Goal: Task Accomplishment & Management: Manage account settings

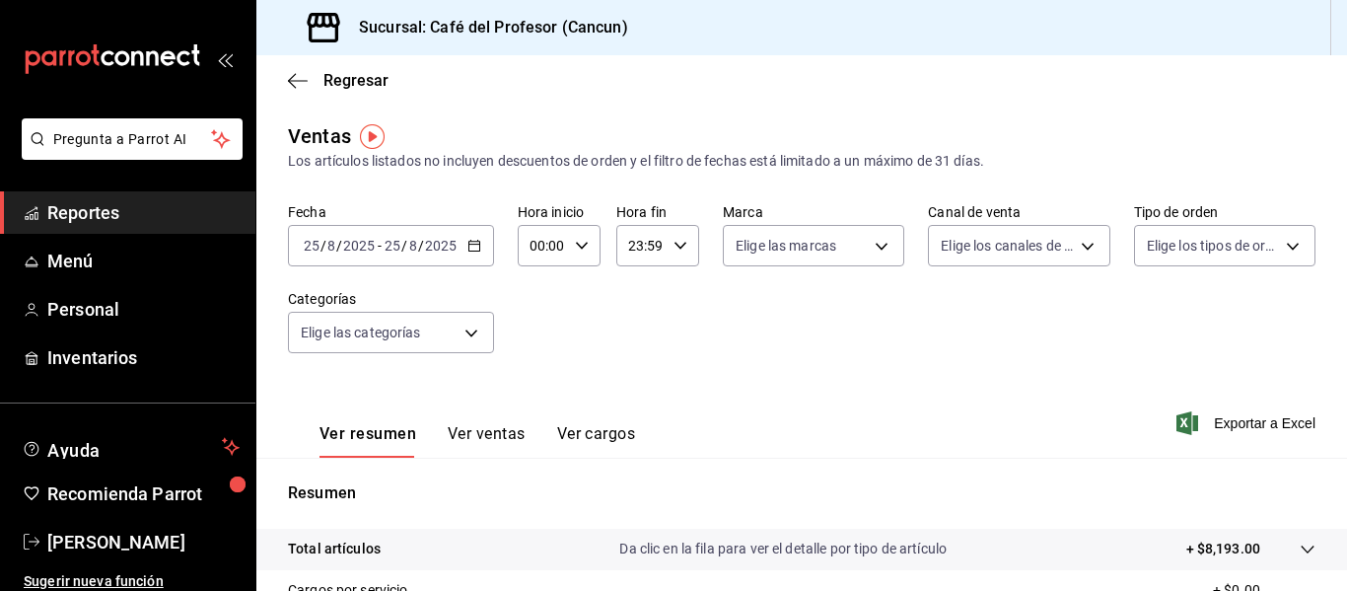
scroll to position [9, 0]
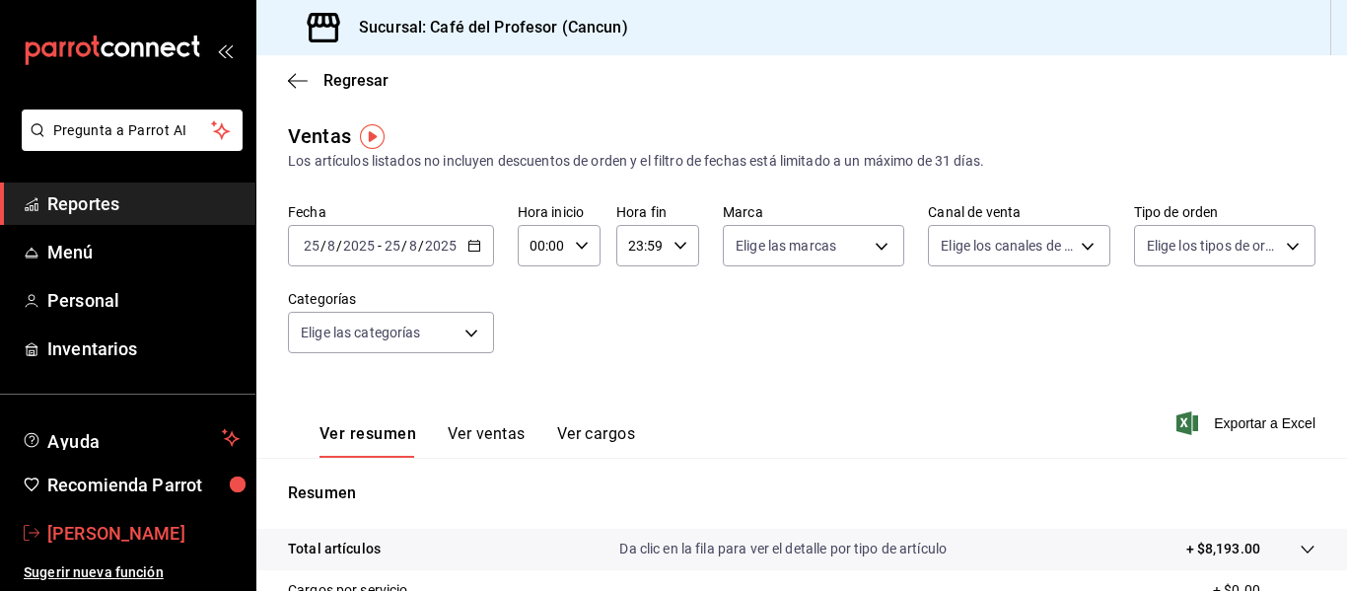
click at [127, 538] on span "[PERSON_NAME]" at bounding box center [143, 533] width 192 height 27
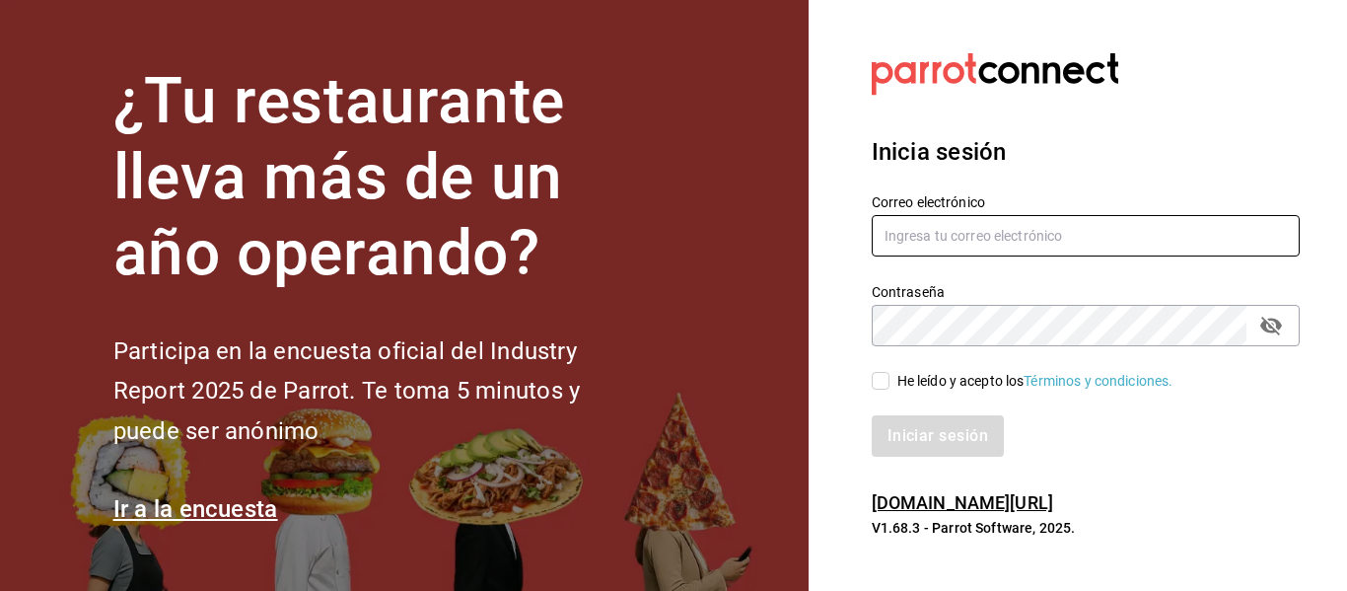
click at [915, 241] on input "text" at bounding box center [1086, 235] width 428 height 41
click at [950, 242] on input "n" at bounding box center [1086, 235] width 428 height 41
type input "[EMAIL_ADDRESS][DOMAIN_NAME]"
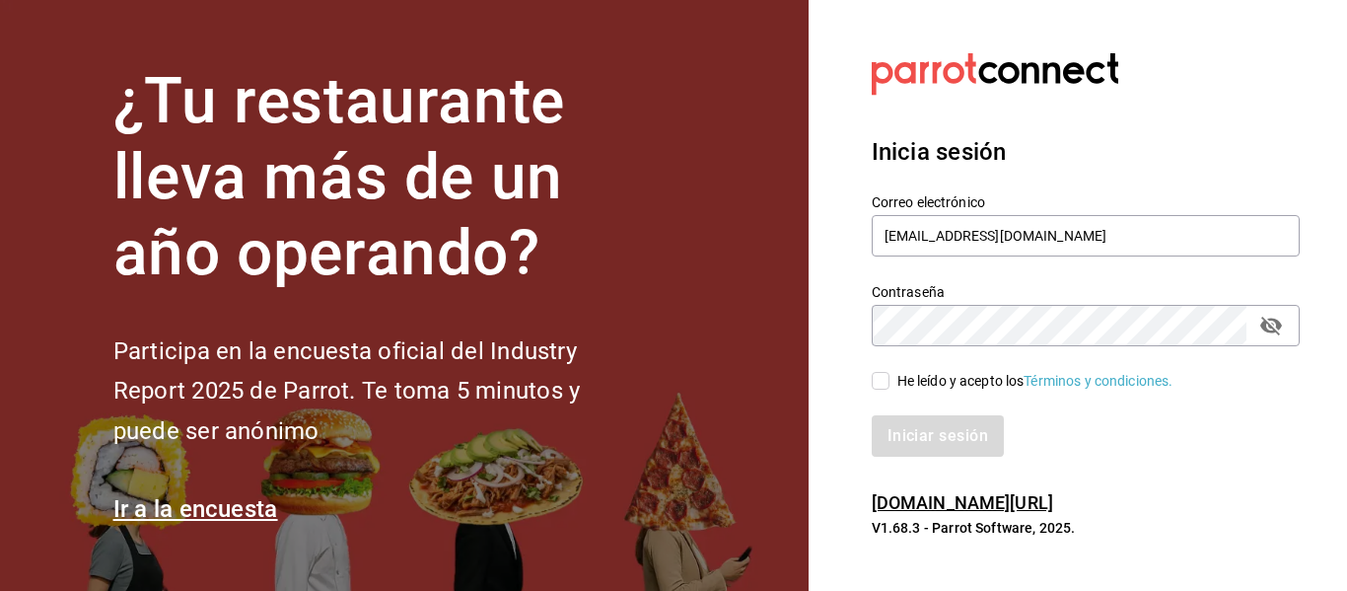
click at [877, 382] on input "He leído y acepto los Términos y condiciones." at bounding box center [881, 381] width 18 height 18
checkbox input "true"
click at [901, 422] on button "Iniciar sesión" at bounding box center [939, 435] width 134 height 41
